Goal: Task Accomplishment & Management: Understand process/instructions

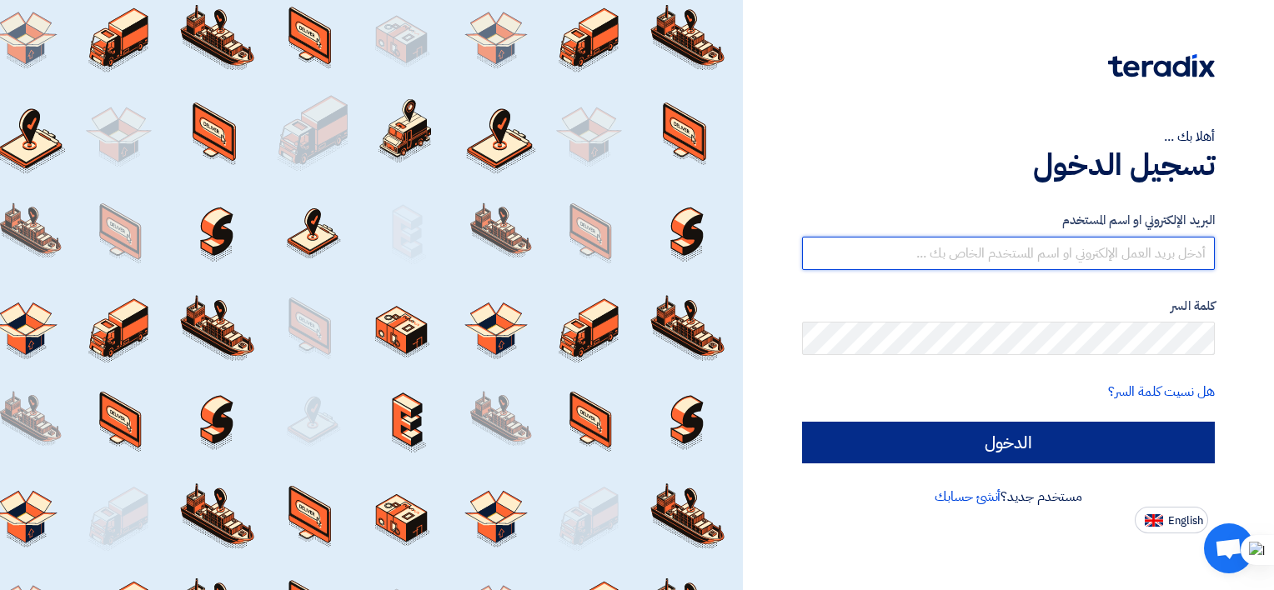
type input "[EMAIL_ADDRESS][DOMAIN_NAME]"
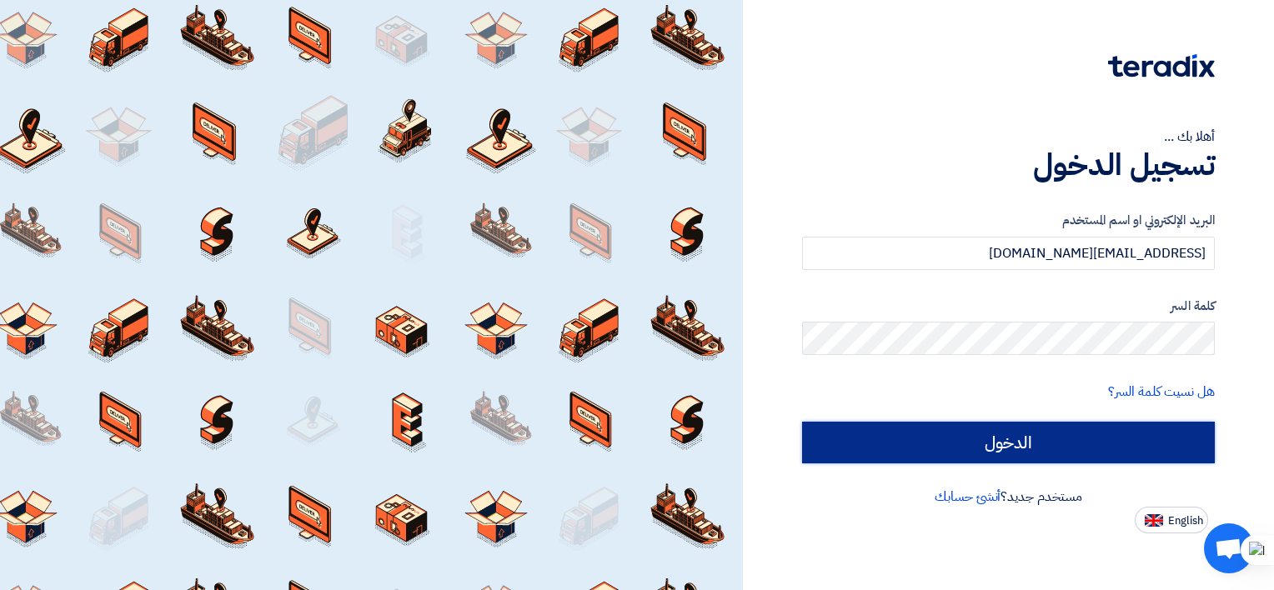
click at [944, 450] on input "الدخول" at bounding box center [1008, 443] width 413 height 42
type input "Sign in"
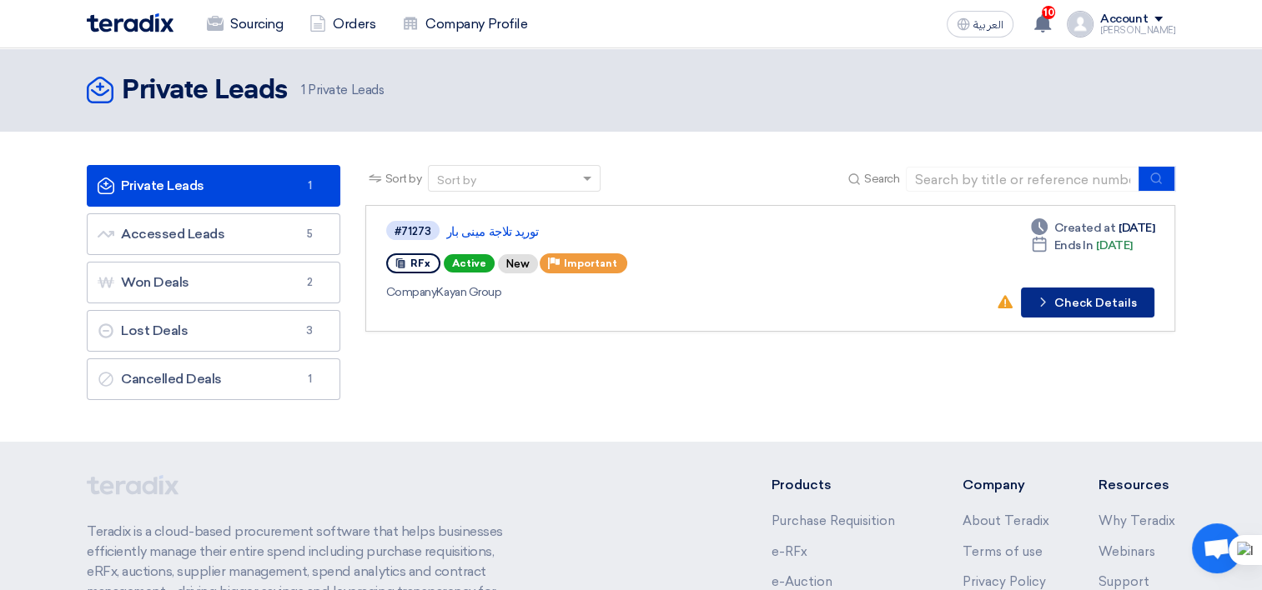
click at [1073, 303] on button "Check details Check Details" at bounding box center [1087, 303] width 133 height 30
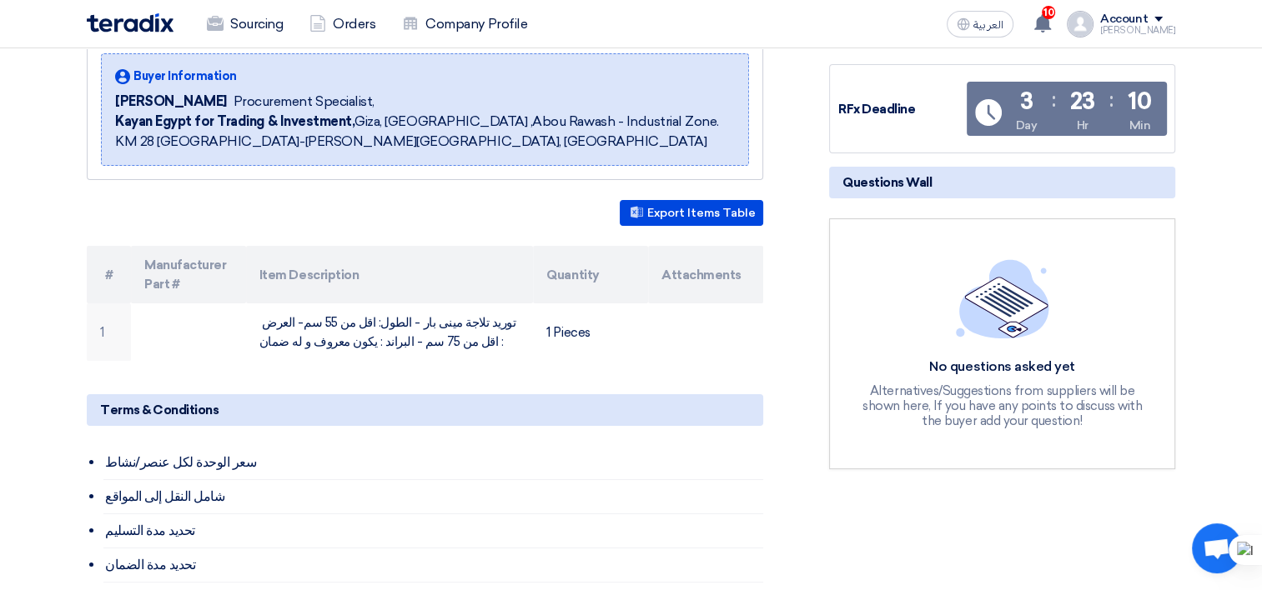
scroll to position [191, 0]
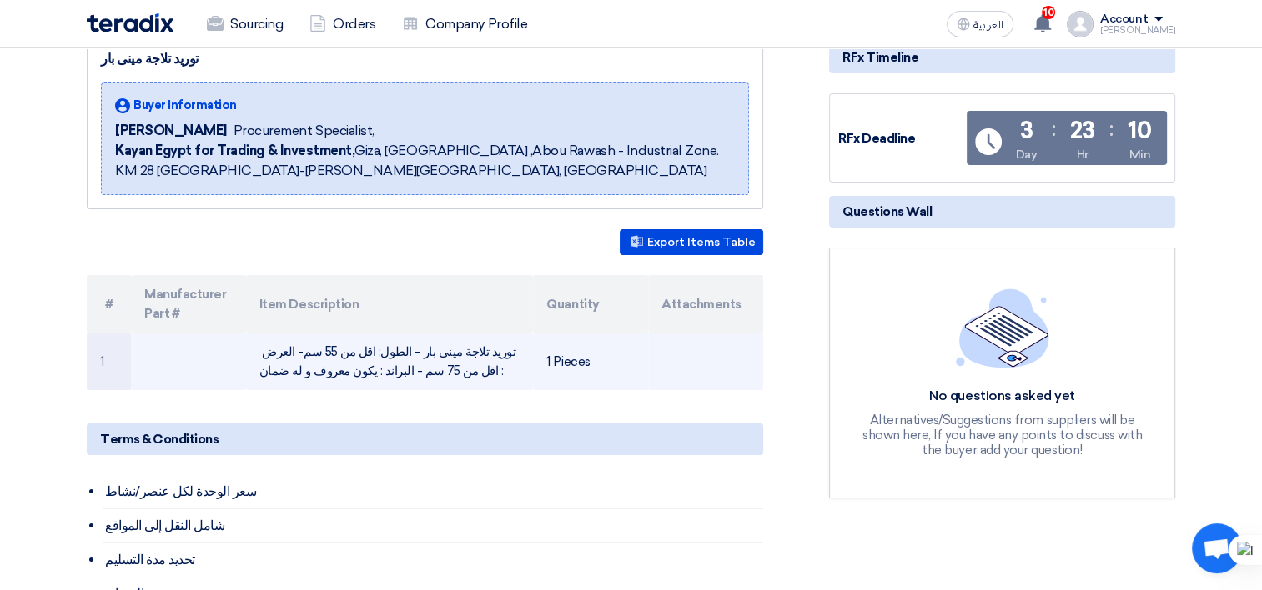
click at [565, 363] on td "1 Pieces" at bounding box center [590, 362] width 115 height 58
click at [444, 367] on td "توريد تلاجة مينى بار - الطول: اقل من 55 سم- العرض : اقل من 75 سم - البراند : يك…" at bounding box center [390, 362] width 288 height 58
click at [461, 363] on td "توريد تلاجة مينى بار - الطول: اقل من 55 سم- العرض : اقل من 75 سم - البراند : يك…" at bounding box center [390, 362] width 288 height 58
drag, startPoint x: 461, startPoint y: 363, endPoint x: 674, endPoint y: 354, distance: 212.8
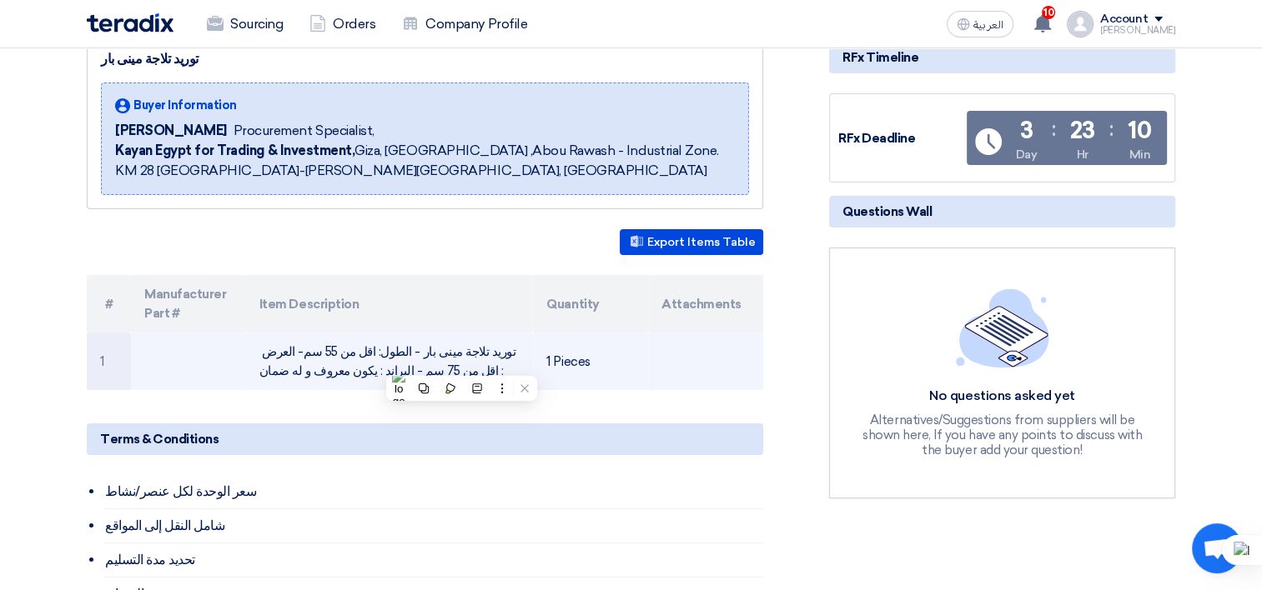
click at [674, 354] on td at bounding box center [705, 362] width 115 height 58
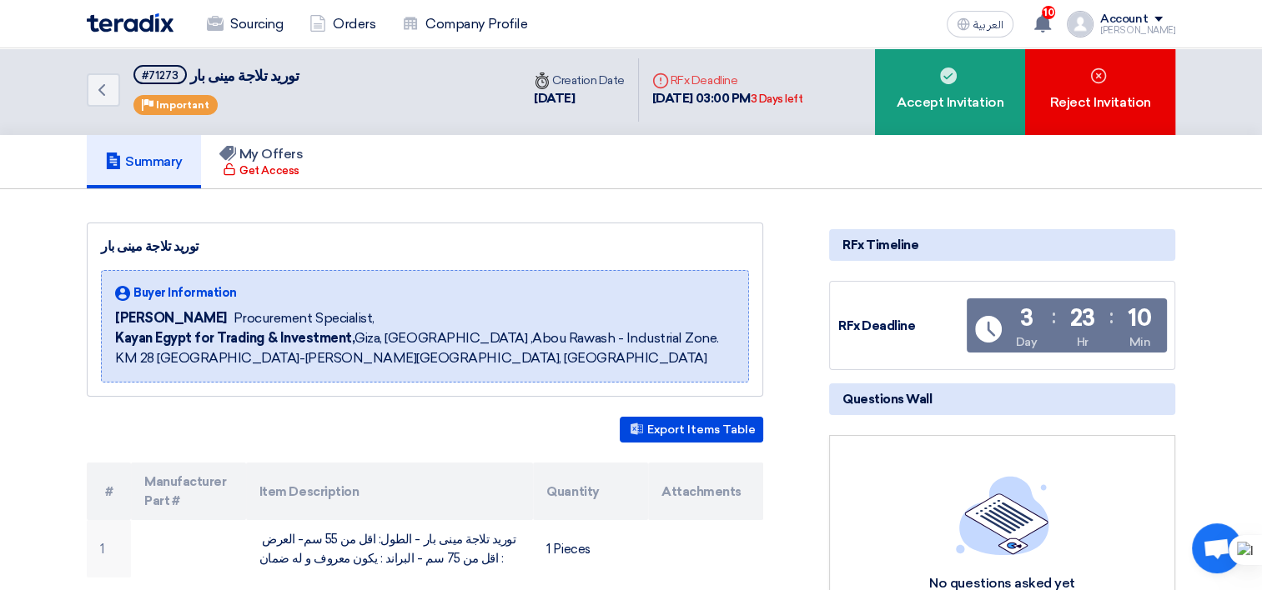
scroll to position [0, 0]
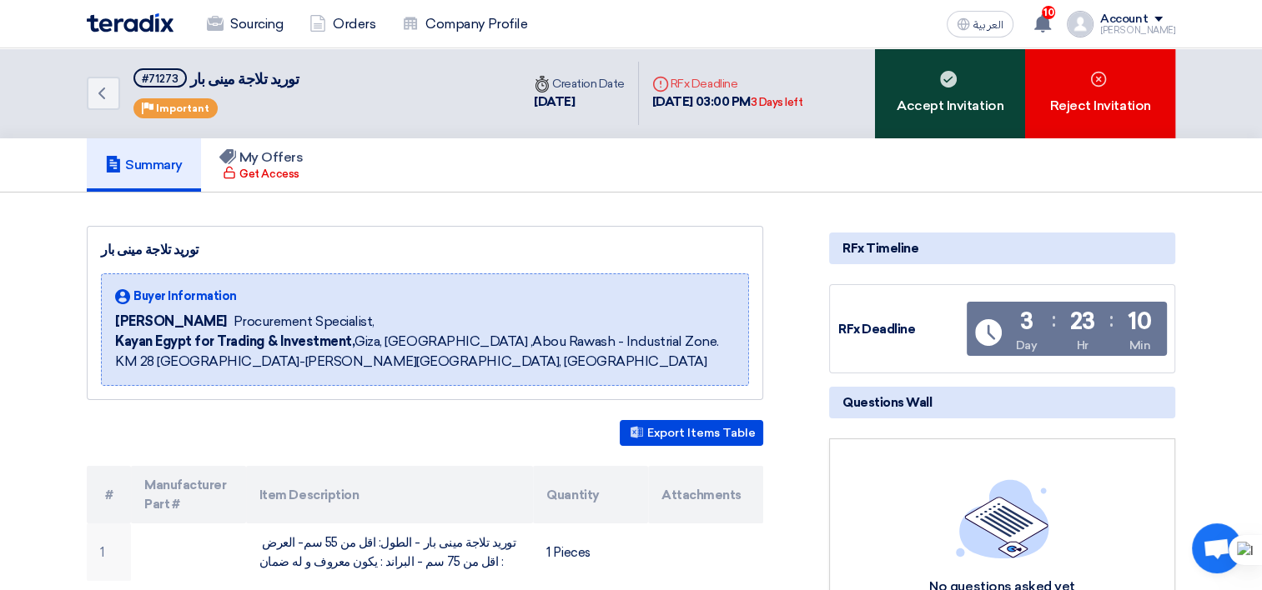
click at [902, 118] on div "Accept Invitation" at bounding box center [950, 93] width 150 height 90
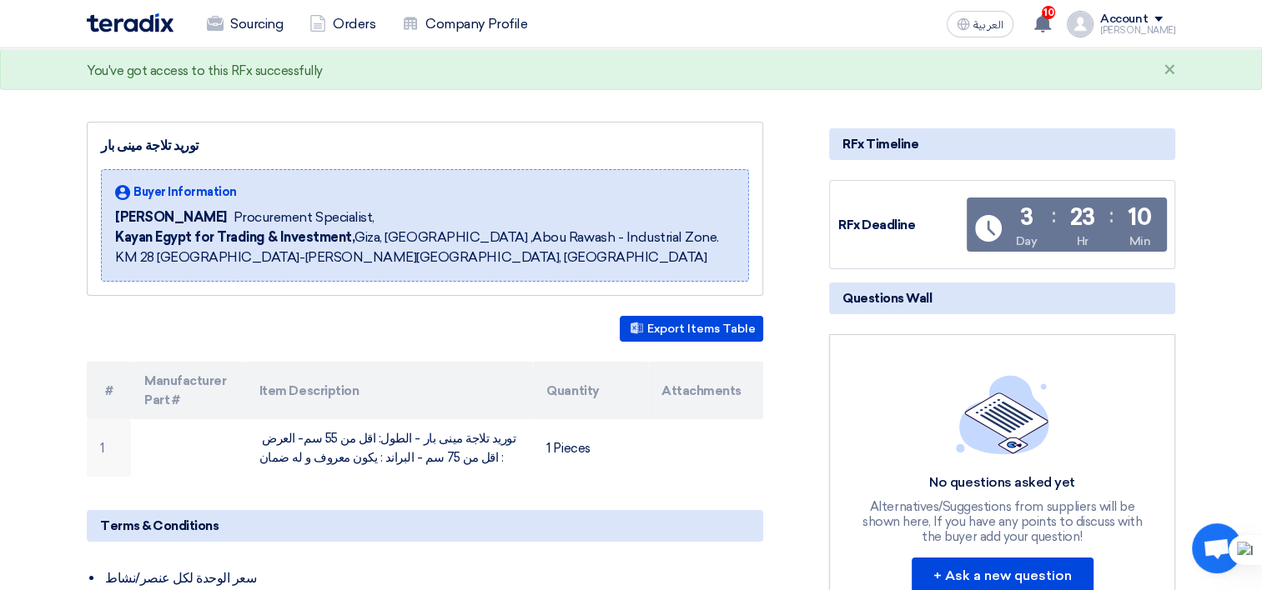
scroll to position [167, 0]
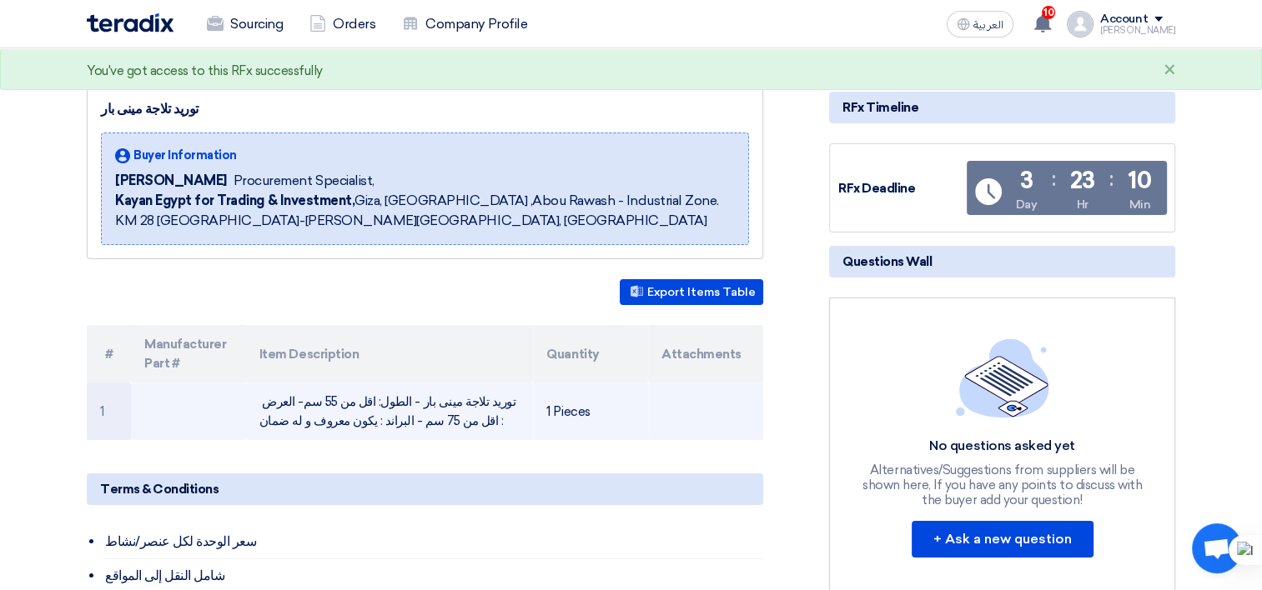
click at [664, 408] on td at bounding box center [705, 412] width 115 height 58
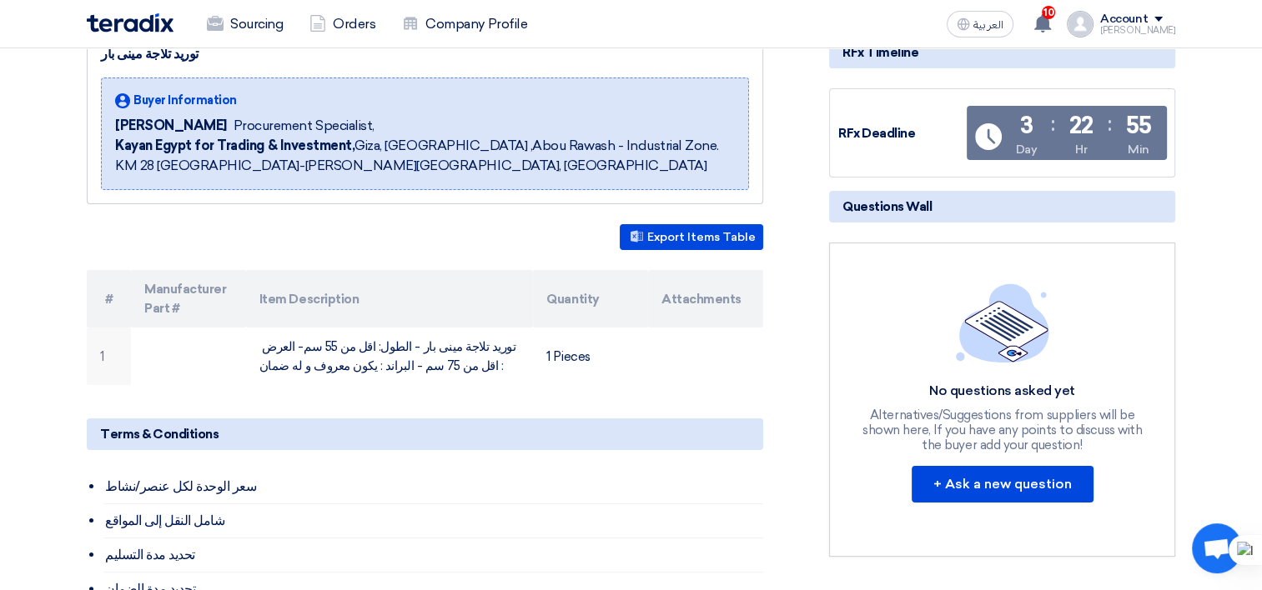
scroll to position [250, 0]
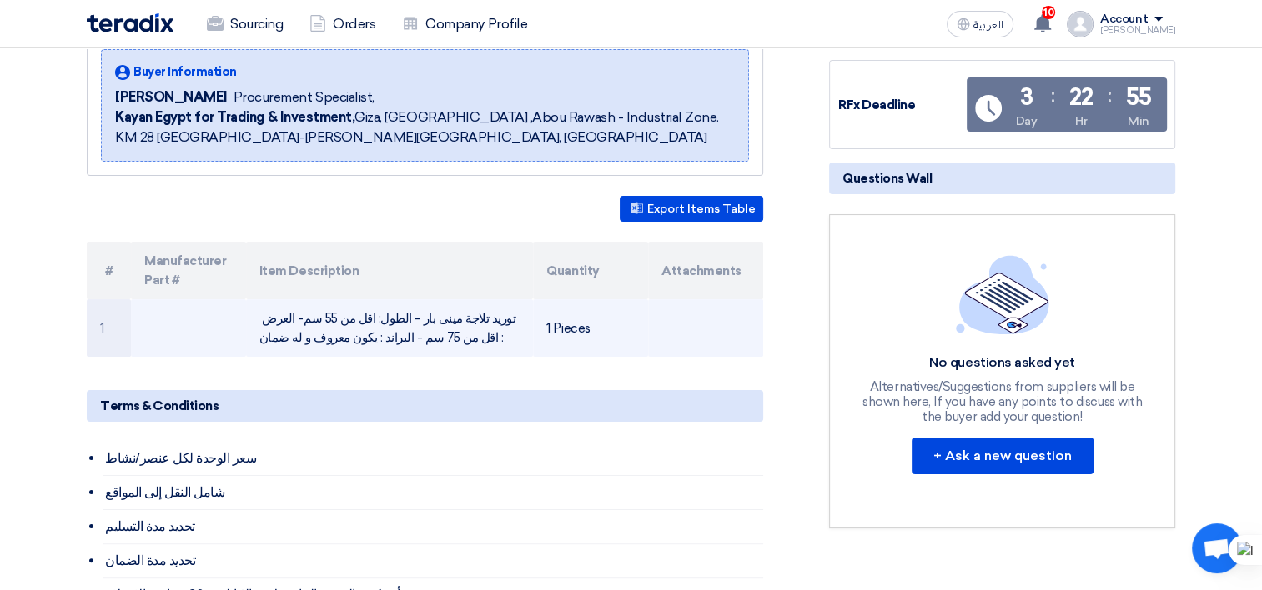
click at [502, 317] on td "توريد تلاجة مينى بار - الطول: اقل من 55 سم- العرض : اقل من 75 سم - البراند : يك…" at bounding box center [390, 328] width 288 height 58
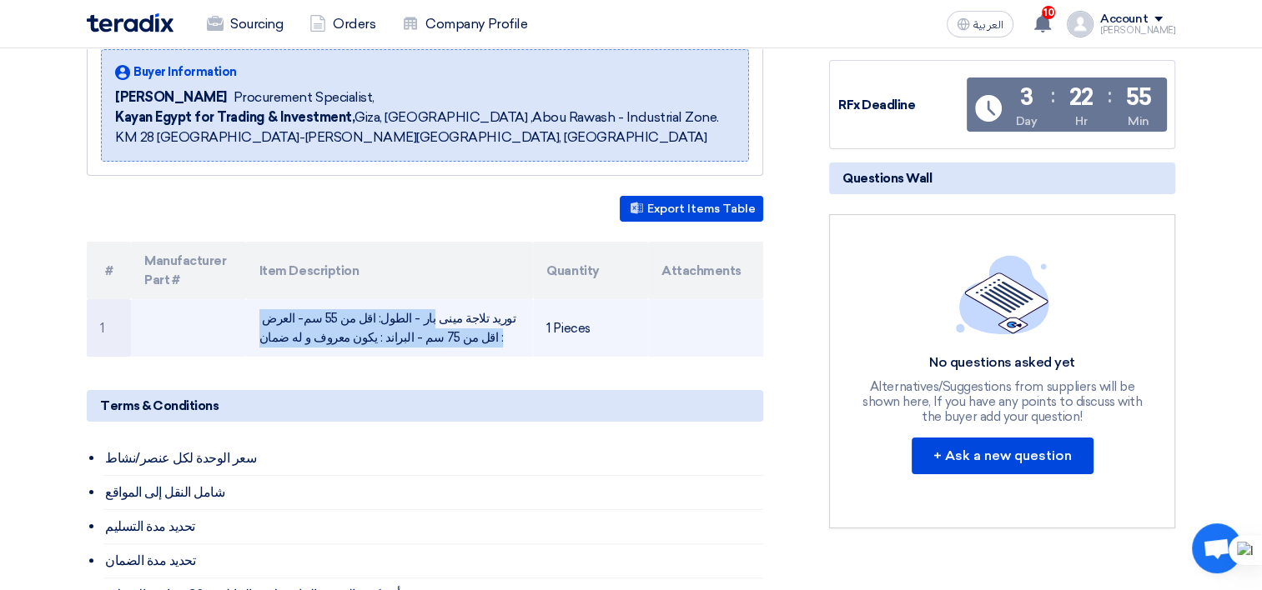
click at [502, 317] on td "توريد تلاجة مينى بار - الطول: اقل من 55 سم- العرض : اقل من 75 سم - البراند : يك…" at bounding box center [390, 328] width 288 height 58
copy tr "توريد تلاجة مينى بار - الطول: اقل من 55 سم- العرض : اقل من 75 سم - البراند : يك…"
